Goal: Task Accomplishment & Management: Manage account settings

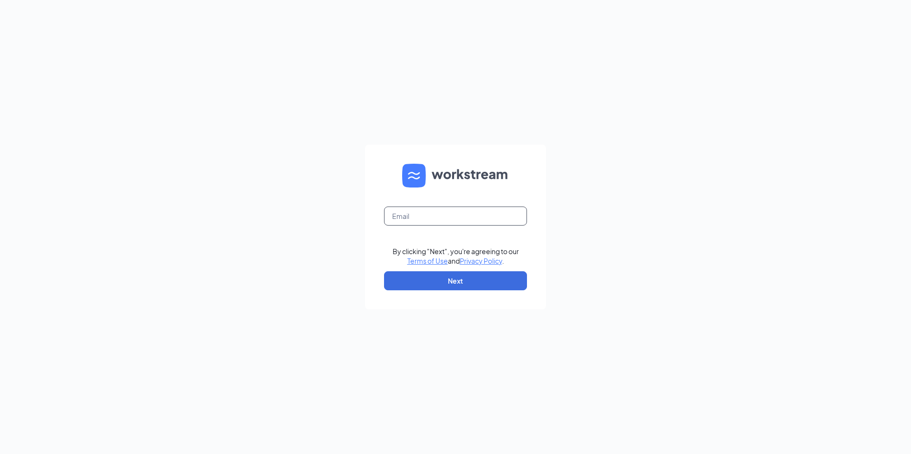
click at [473, 212] on input "text" at bounding box center [455, 216] width 143 height 19
type input "mpinkerton@ddcoastal.com"
click at [453, 278] on button "Next" at bounding box center [455, 281] width 143 height 19
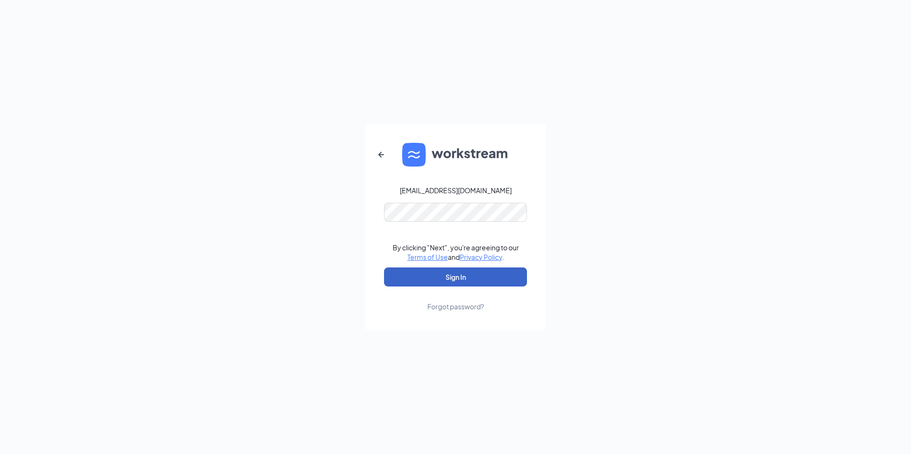
click at [487, 275] on button "Sign In" at bounding box center [455, 277] width 143 height 19
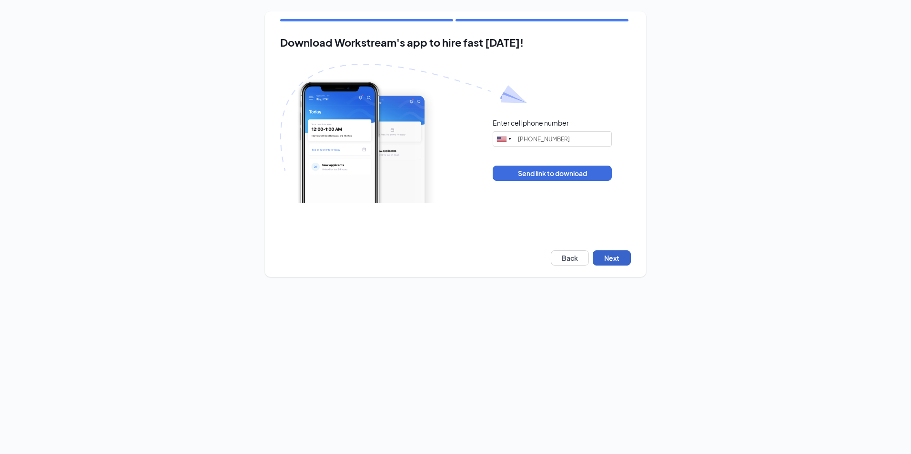
drag, startPoint x: 598, startPoint y: 251, endPoint x: 607, endPoint y: 253, distance: 9.2
click at [598, 251] on button "Next" at bounding box center [612, 258] width 38 height 15
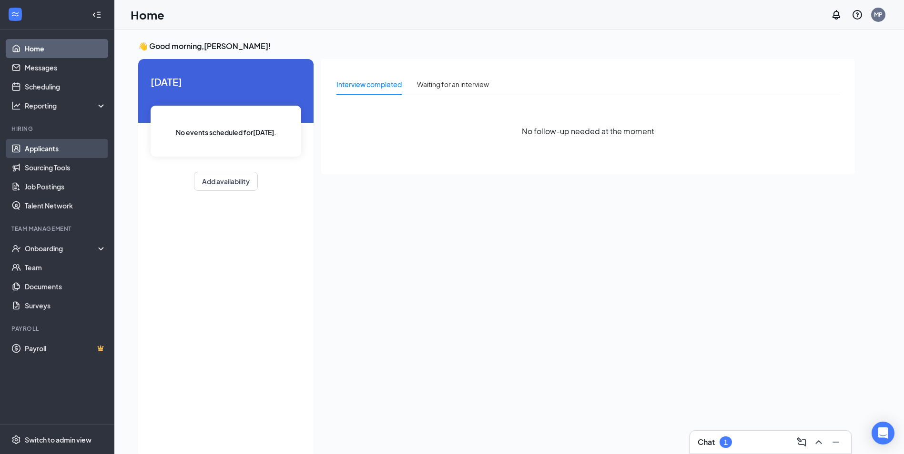
click at [60, 144] on link "Applicants" at bounding box center [65, 148] width 81 height 19
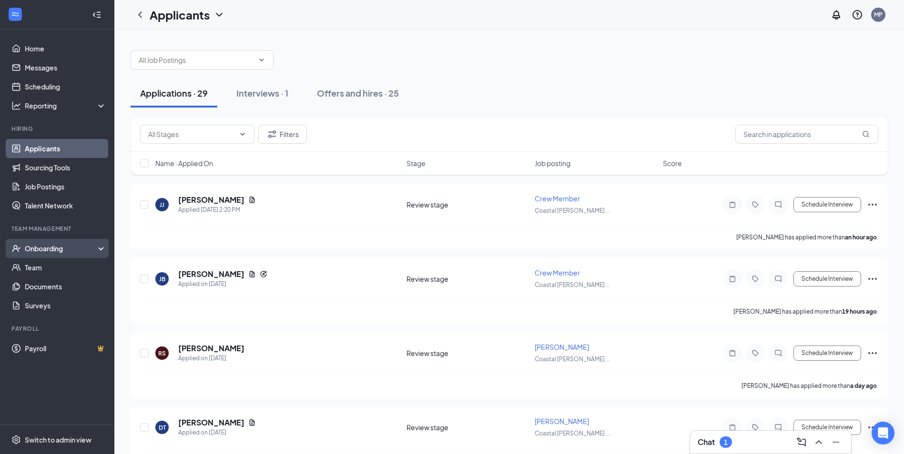
click at [76, 253] on div "Onboarding" at bounding box center [61, 249] width 73 height 10
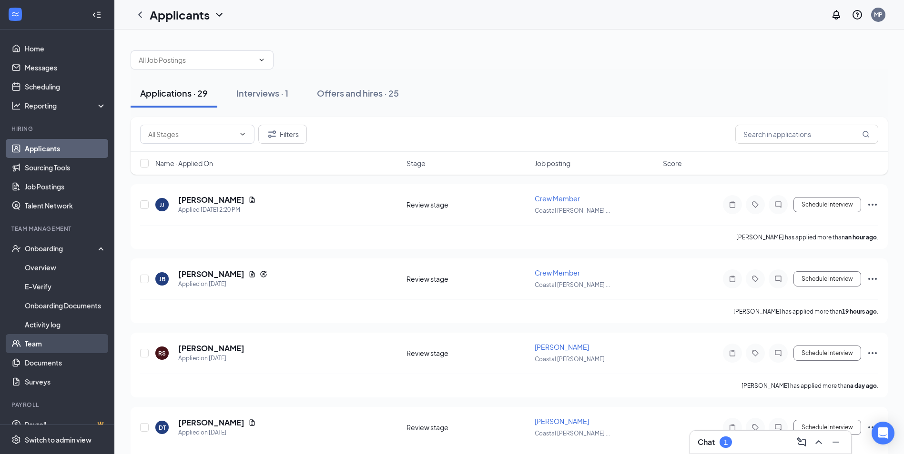
click at [70, 340] on link "Team" at bounding box center [65, 343] width 81 height 19
